Goal: Book appointment/travel/reservation

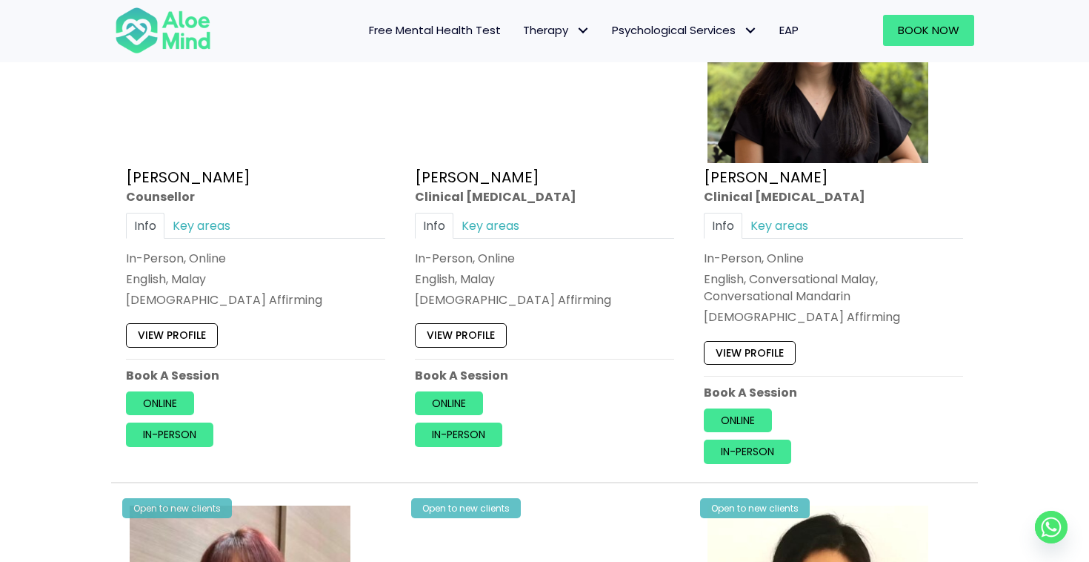
scroll to position [2085, 0]
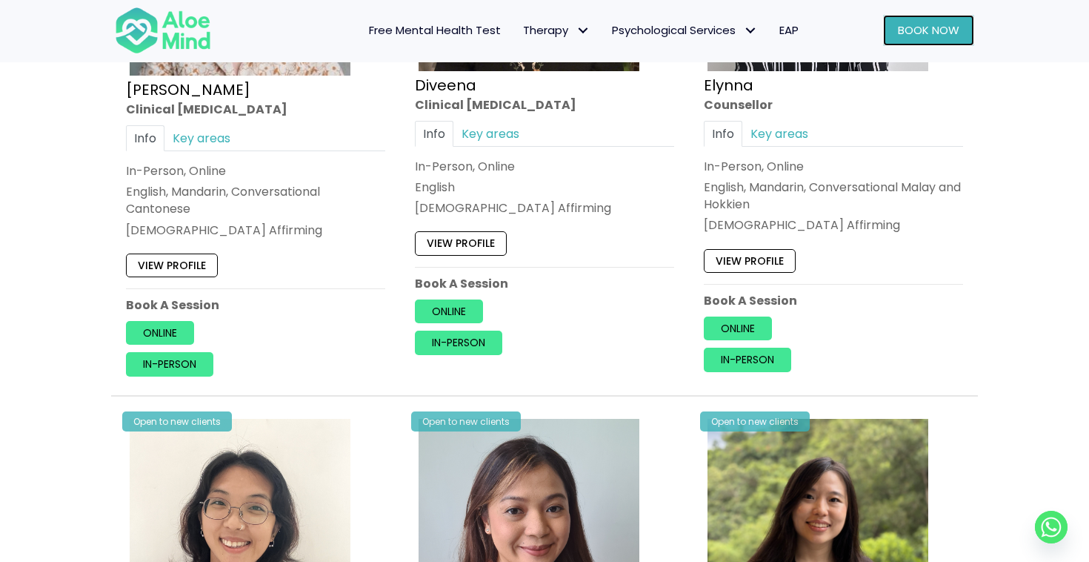
click at [946, 43] on link "Book Now" at bounding box center [928, 30] width 91 height 31
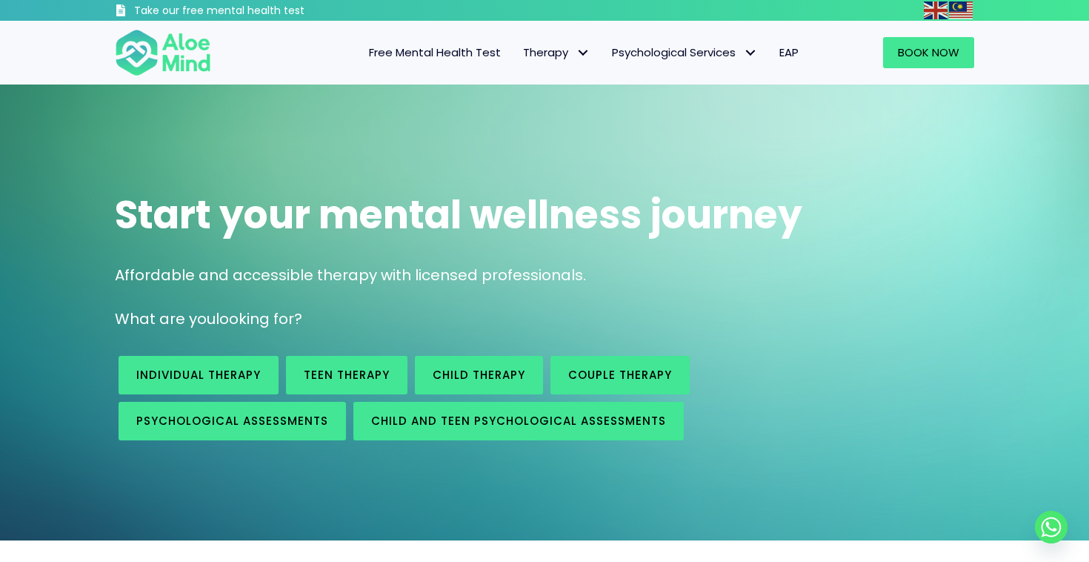
click at [780, 49] on span "EAP" at bounding box center [789, 52] width 19 height 16
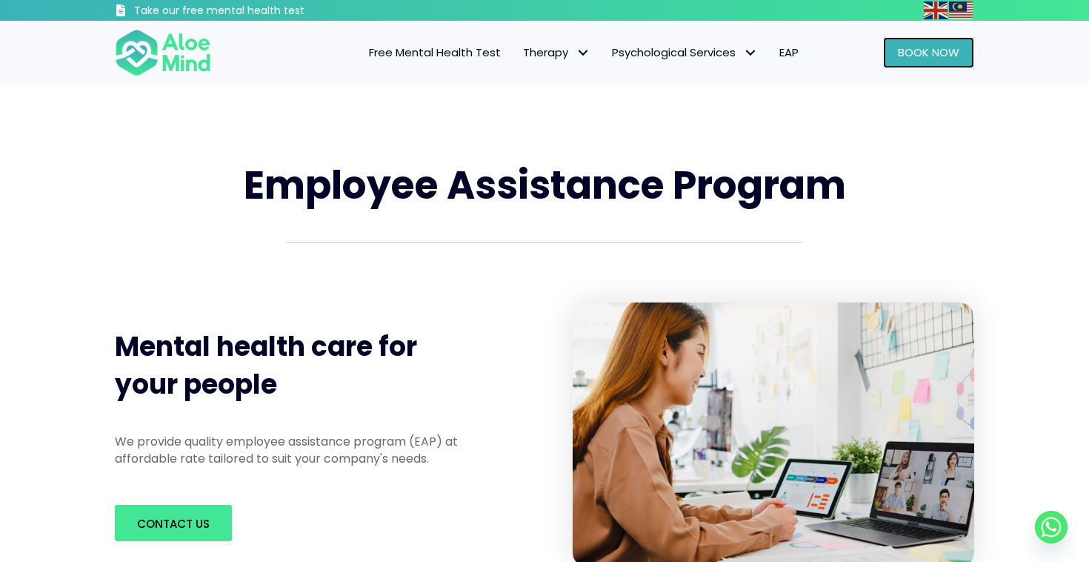
click at [915, 60] on span "Book Now" at bounding box center [929, 52] width 62 height 16
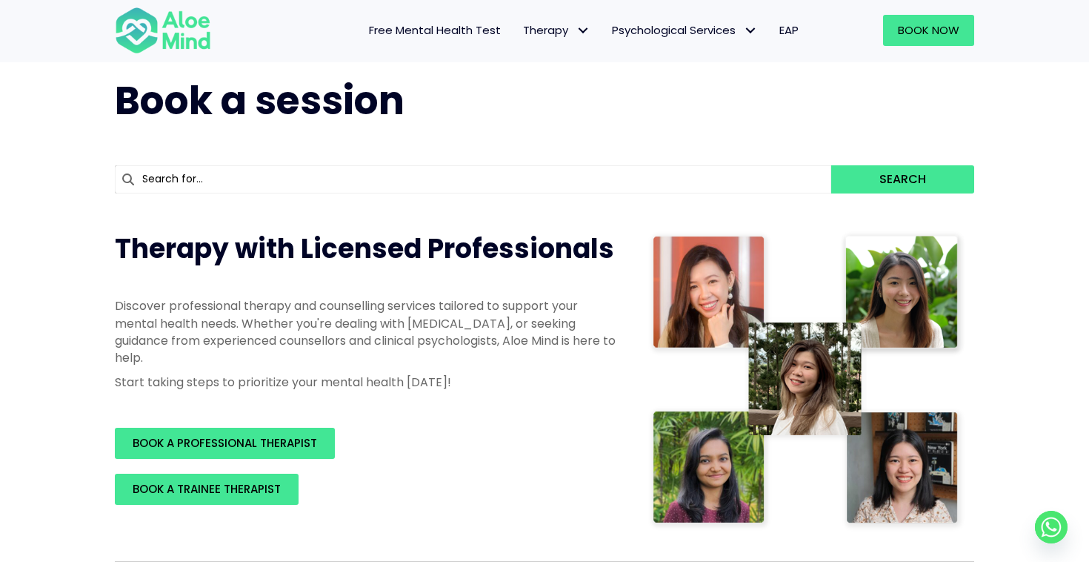
scroll to position [256, 0]
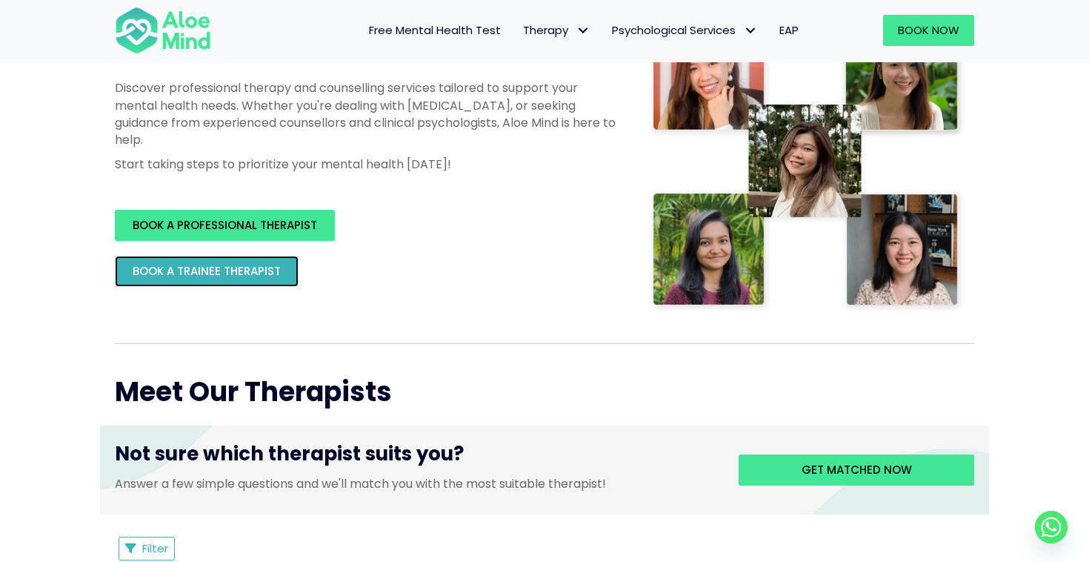
click at [264, 264] on span "BOOK A TRAINEE THERAPIST" at bounding box center [207, 271] width 148 height 16
